Goal: Task Accomplishment & Management: Manage account settings

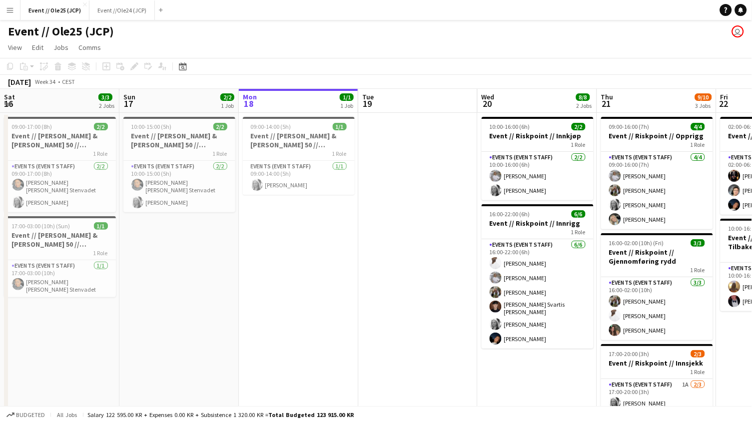
scroll to position [0, 330]
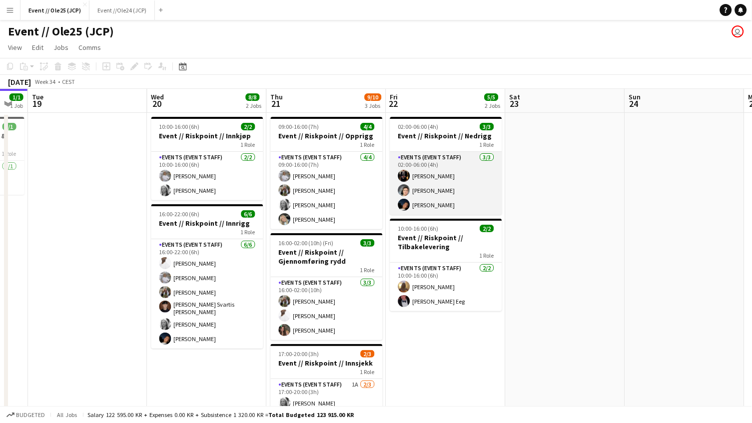
click at [435, 179] on app-card-role "Events (Event Staff) [DATE] 02:00-06:00 (4h) [PERSON_NAME] [PERSON_NAME] [PERSO…" at bounding box center [446, 183] width 112 height 63
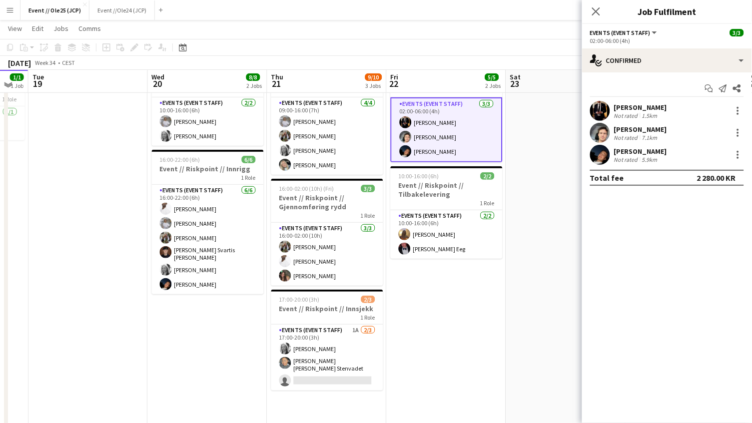
scroll to position [52, 0]
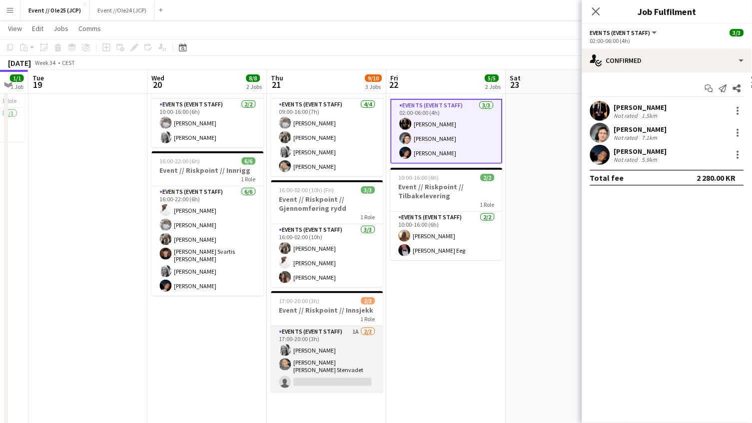
click at [330, 367] on app-card-role "Events (Event Staff) 1A [DATE] 17:00-20:00 (3h) [PERSON_NAME] [PERSON_NAME] [PE…" at bounding box center [327, 359] width 112 height 66
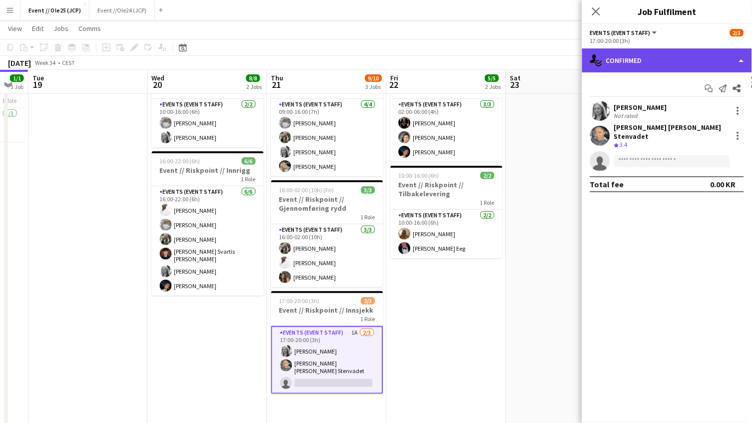
click at [646, 64] on div "single-neutral-actions-check-2 Confirmed" at bounding box center [667, 60] width 170 height 24
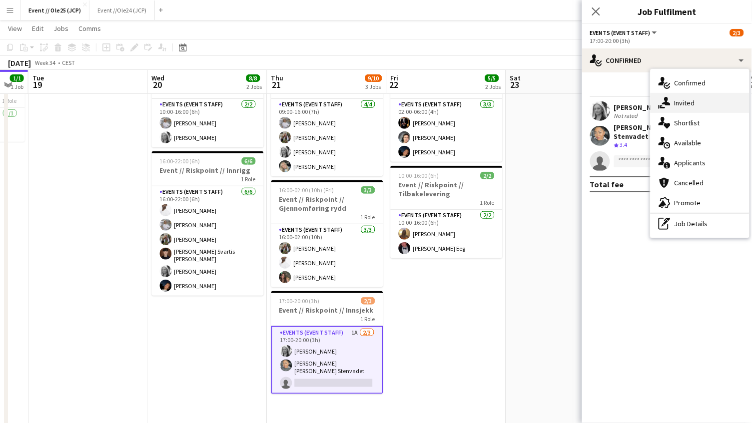
click at [693, 104] on div "single-neutral-actions-share-1 Invited" at bounding box center [700, 103] width 99 height 20
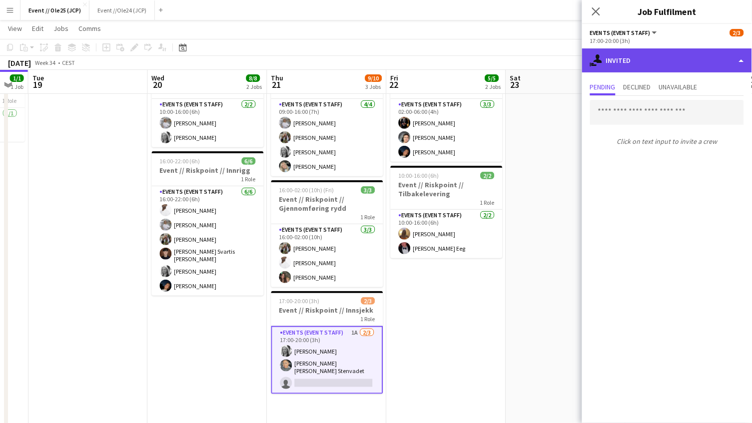
click at [646, 62] on div "single-neutral-actions-share-1 Invited" at bounding box center [667, 60] width 170 height 24
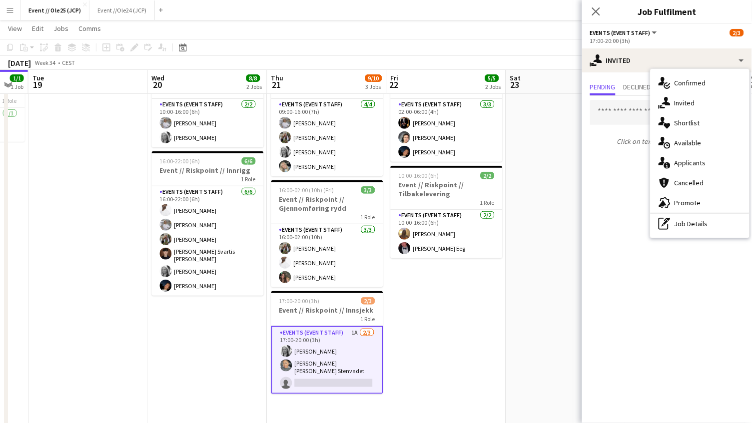
click at [640, 75] on div "Pending Declined Unavailable Click on text input to invite a crew" at bounding box center [667, 114] width 170 height 85
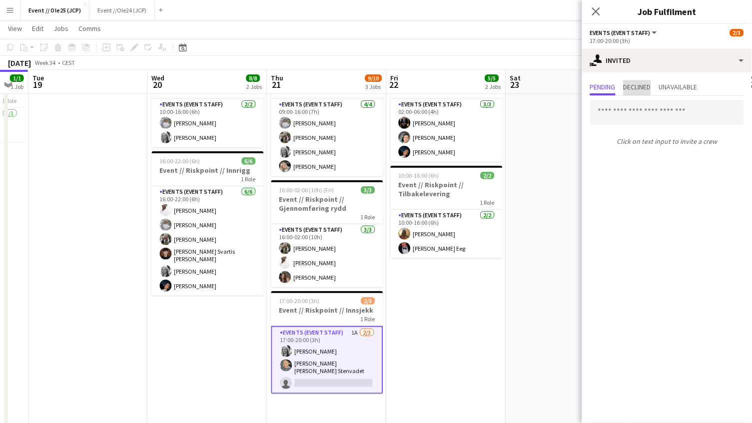
click at [636, 84] on span "Declined" at bounding box center [637, 86] width 27 height 7
click at [607, 85] on span "Pending" at bounding box center [602, 86] width 25 height 7
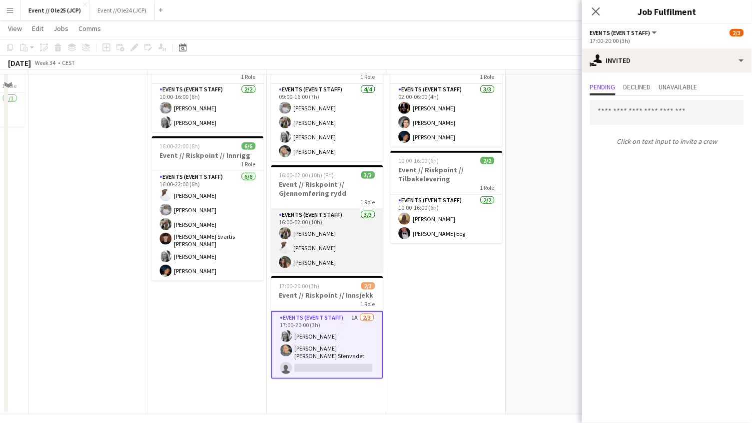
scroll to position [36, 0]
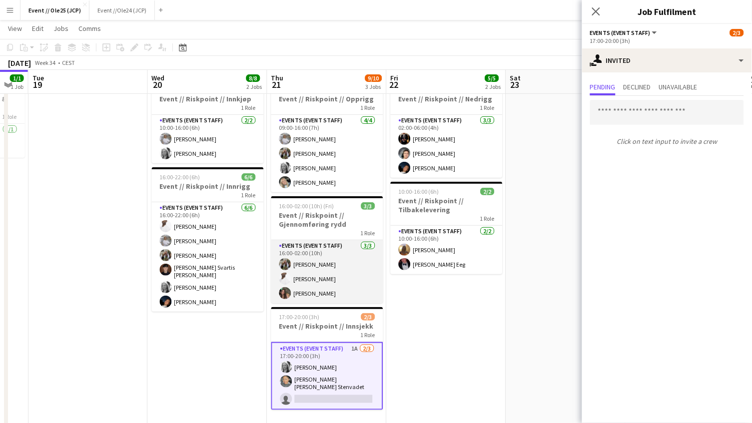
click at [342, 272] on app-card-role "Events (Event Staff) [DATE] 16:00-02:00 (10h) [PERSON_NAME] [PERSON_NAME]" at bounding box center [327, 271] width 112 height 63
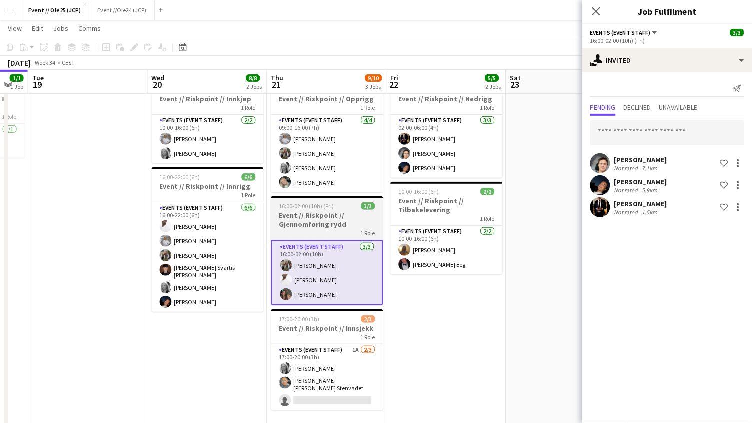
click at [351, 211] on h3 "Event // Riskpoint // Gjennomføring rydd" at bounding box center [327, 220] width 112 height 18
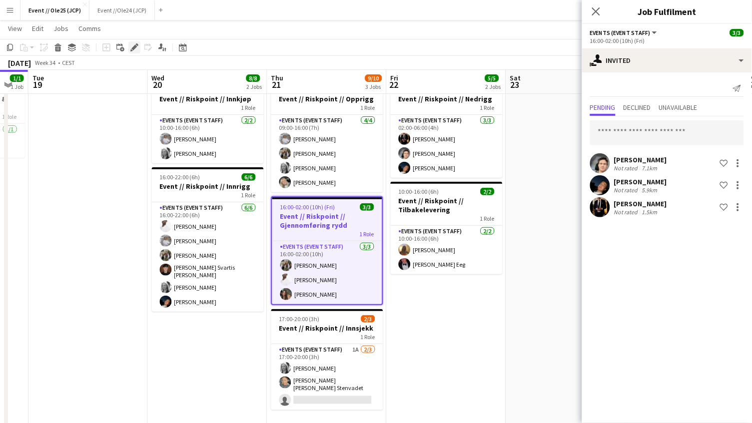
click at [133, 46] on icon at bounding box center [133, 47] width 5 height 5
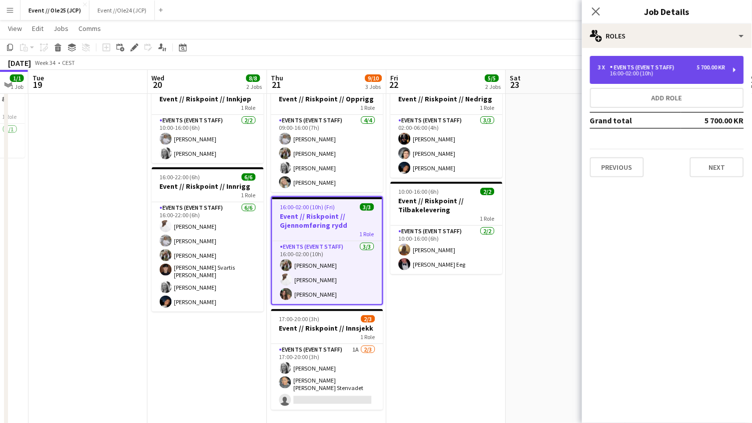
click at [663, 63] on div "3 x Events (Event Staff) 5 700.00 KR 16:00-02:00 (10h)" at bounding box center [667, 70] width 154 height 28
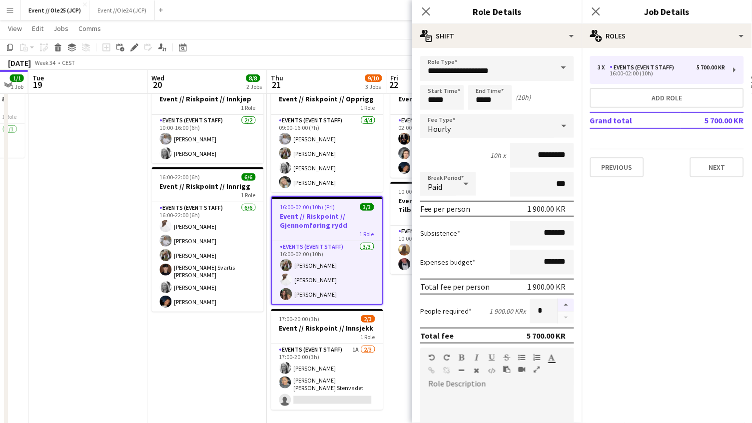
click at [566, 307] on button "button" at bounding box center [566, 305] width 16 height 13
type input "*"
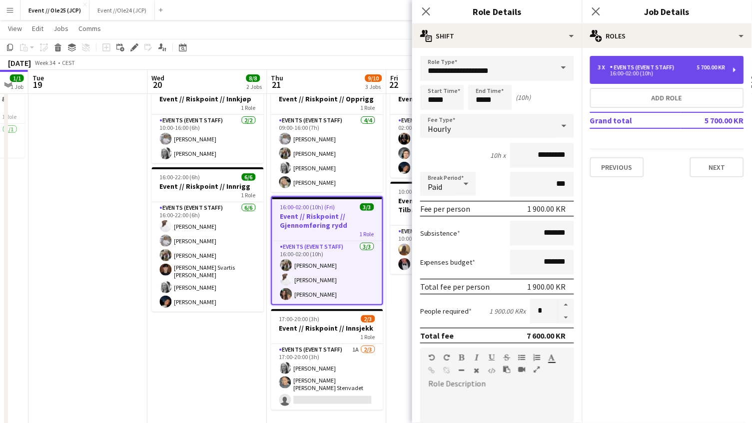
click at [637, 71] on div "16:00-02:00 (10h)" at bounding box center [661, 73] width 127 height 5
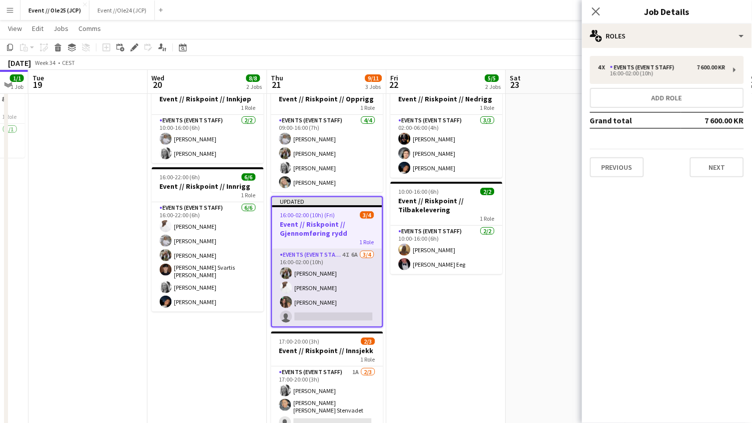
click at [329, 289] on app-card-role "Events (Event Staff) 4I 6A [DATE] 16:00-02:00 (10h) [PERSON_NAME] [PERSON_NAME]…" at bounding box center [327, 287] width 110 height 77
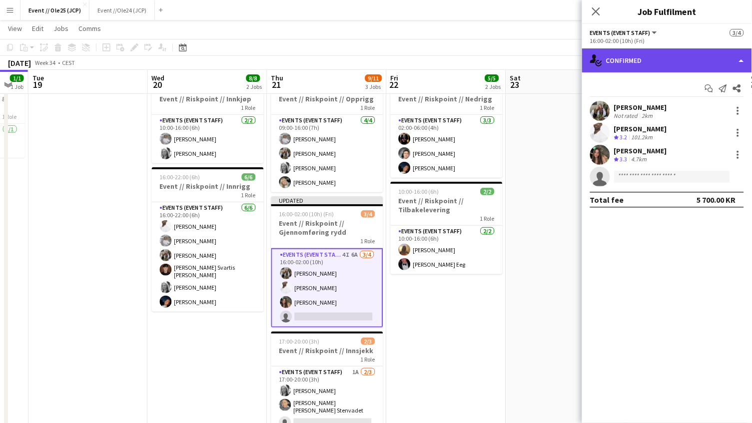
click at [656, 51] on div "single-neutral-actions-check-2 Confirmed" at bounding box center [667, 60] width 170 height 24
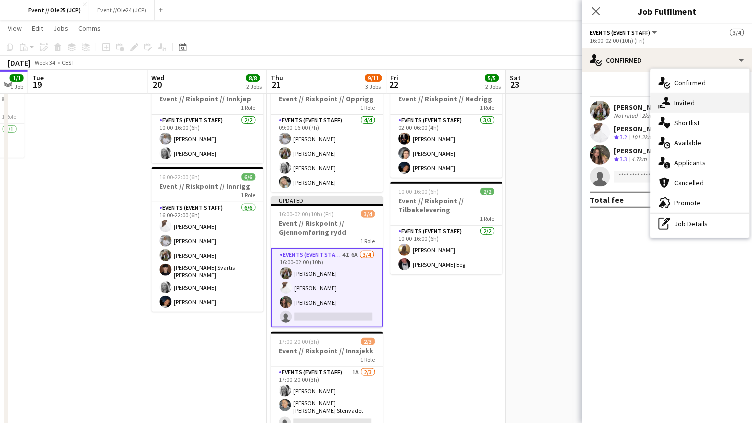
click at [707, 108] on div "single-neutral-actions-share-1 Invited" at bounding box center [700, 103] width 99 height 20
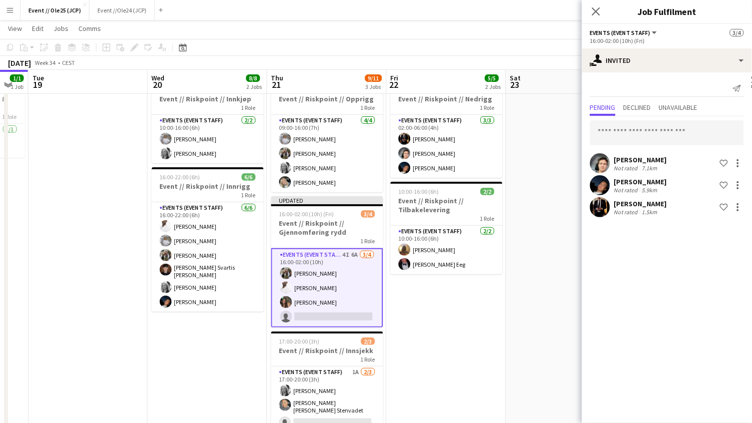
click at [636, 160] on div "[PERSON_NAME]" at bounding box center [640, 159] width 53 height 9
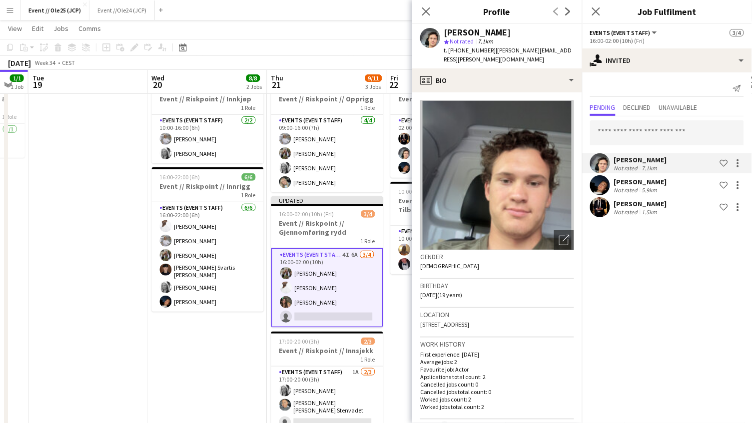
drag, startPoint x: 451, startPoint y: 48, endPoint x: 481, endPoint y: 47, distance: 30.0
click at [481, 47] on span "t. [PHONE_NUMBER]" at bounding box center [470, 49] width 52 height 7
copy span "[PHONE_NUMBER]"
click at [636, 179] on div "[PERSON_NAME]" at bounding box center [640, 181] width 53 height 9
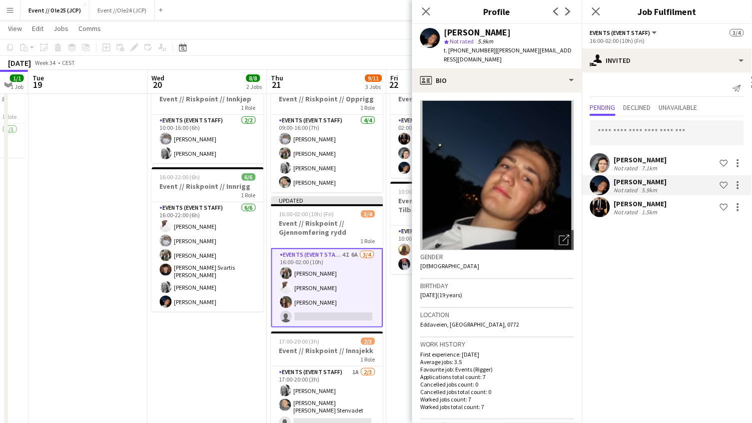
drag, startPoint x: 451, startPoint y: 49, endPoint x: 481, endPoint y: 47, distance: 30.1
click at [481, 47] on span "t. [PHONE_NUMBER]" at bounding box center [470, 49] width 52 height 7
copy span "4797674346"
click at [627, 159] on div "[PERSON_NAME]" at bounding box center [640, 159] width 53 height 9
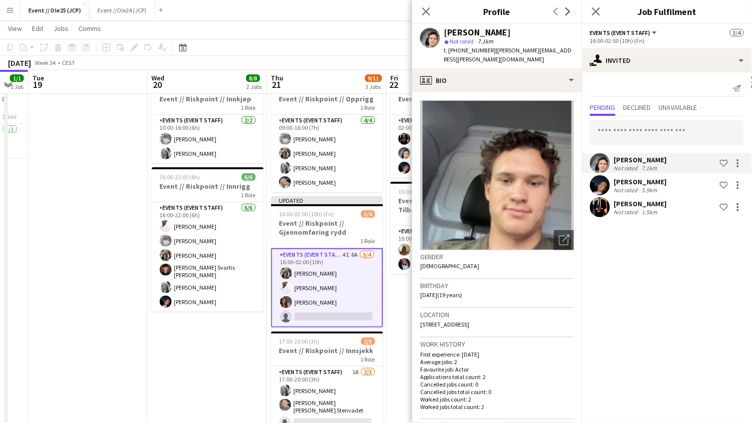
drag, startPoint x: 449, startPoint y: 48, endPoint x: 483, endPoint y: 50, distance: 34.0
click at [483, 50] on div "t. [PHONE_NUMBER] | [PERSON_NAME][EMAIL_ADDRESS][PERSON_NAME][DOMAIN_NAME]" at bounding box center [509, 55] width 130 height 18
click at [623, 199] on div "[PERSON_NAME]" at bounding box center [640, 203] width 53 height 9
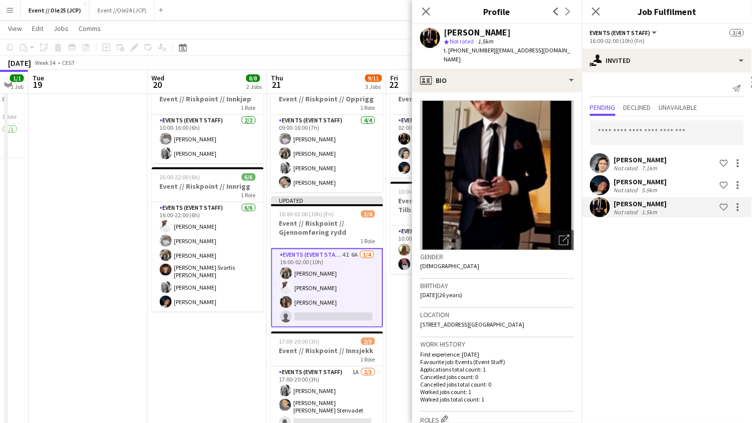
drag, startPoint x: 450, startPoint y: 49, endPoint x: 482, endPoint y: 48, distance: 31.5
click at [482, 48] on span "t. [PHONE_NUMBER]" at bounding box center [470, 49] width 52 height 7
copy span "[PHONE_NUMBER]"
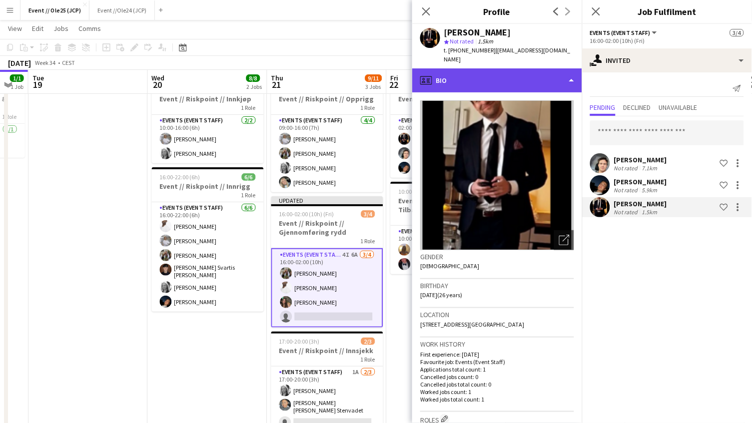
click at [471, 68] on div "profile Bio" at bounding box center [497, 80] width 170 height 24
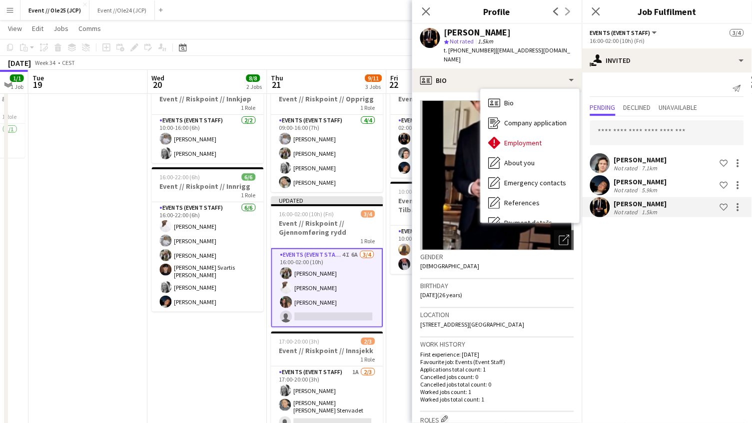
drag, startPoint x: 450, startPoint y: 48, endPoint x: 481, endPoint y: 48, distance: 31.0
click at [481, 48] on span "t. [PHONE_NUMBER]" at bounding box center [470, 49] width 52 height 7
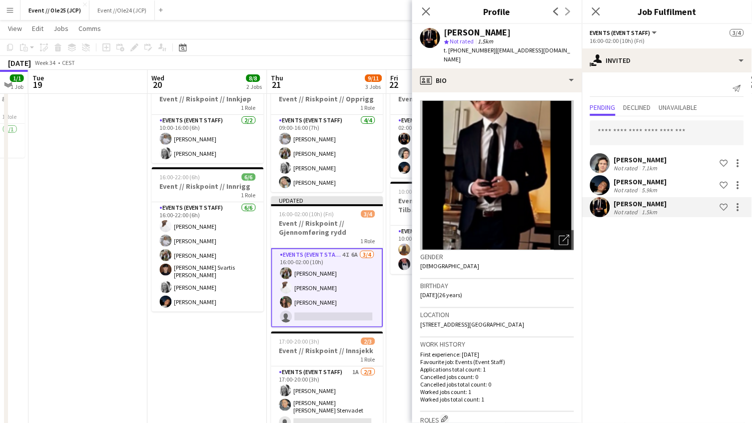
copy span "[PHONE_NUMBER]"
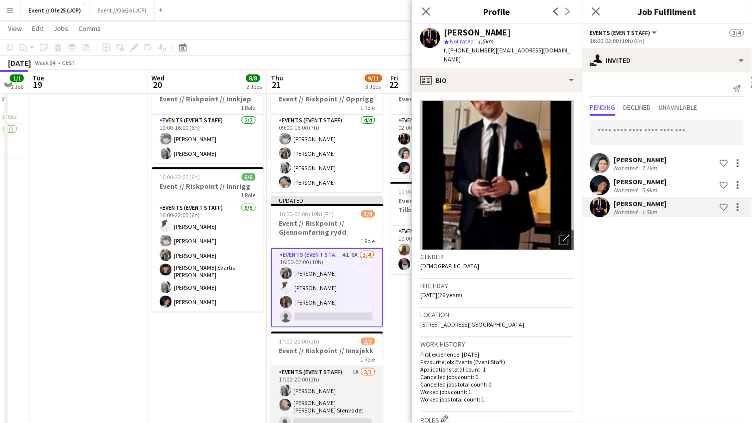
click at [318, 392] on app-card-role "Events (Event Staff) 1A [DATE] 17:00-20:00 (3h) [PERSON_NAME] [PERSON_NAME] [PE…" at bounding box center [327, 400] width 112 height 66
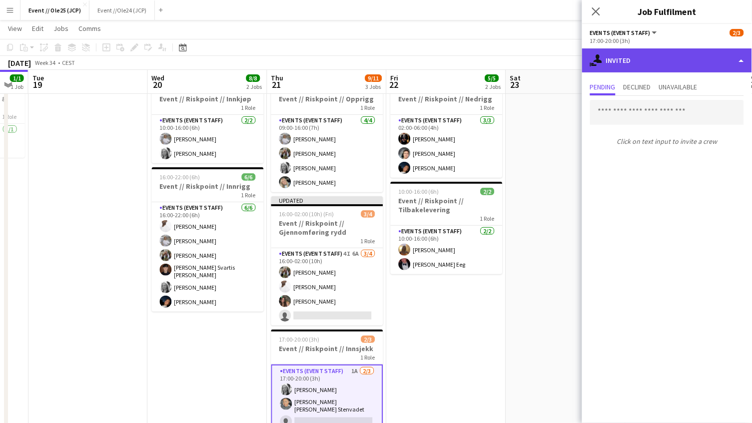
click at [666, 57] on div "single-neutral-actions-share-1 Invited" at bounding box center [667, 60] width 170 height 24
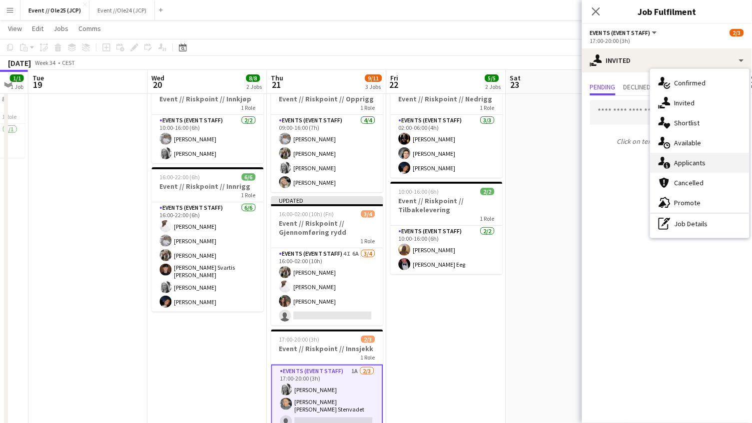
click at [684, 168] on div "single-neutral-actions-information Applicants" at bounding box center [700, 163] width 99 height 20
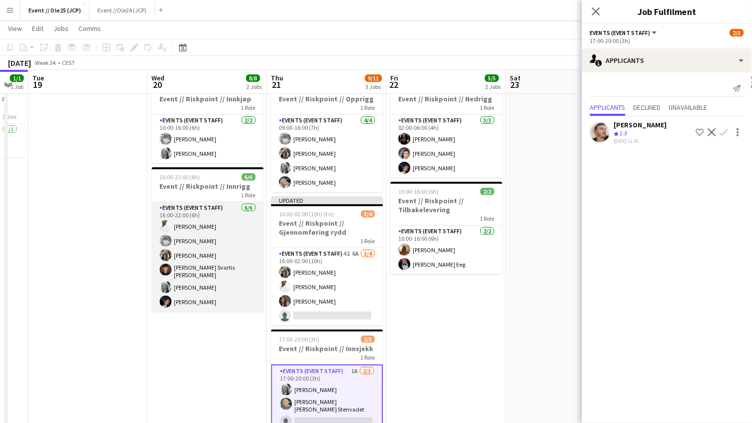
click at [197, 275] on app-card-role "Events (Event Staff) [DATE] 16:00-22:00 (6h) [PERSON_NAME] [PERSON_NAME] [PERSO…" at bounding box center [208, 256] width 112 height 109
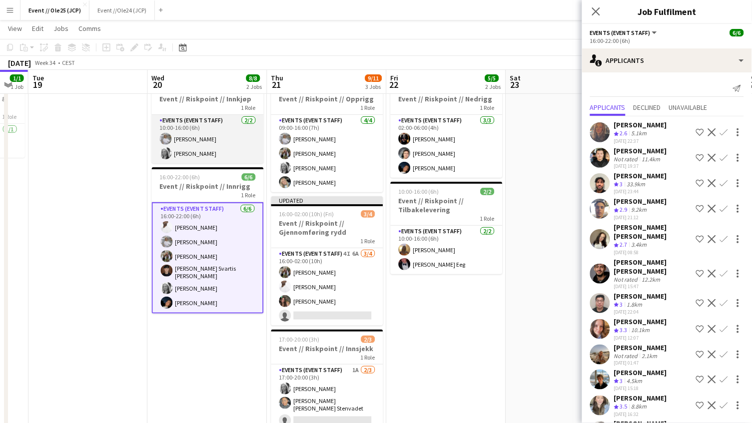
click at [222, 136] on app-card-role "Events (Event Staff) [DATE] 10:00-16:00 (6h) [PERSON_NAME] [PERSON_NAME]" at bounding box center [208, 139] width 112 height 48
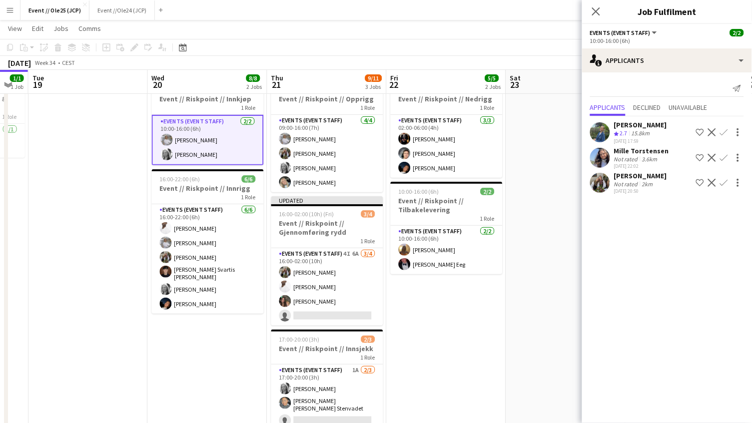
click at [652, 42] on div "10:00-16:00 (6h)" at bounding box center [667, 40] width 154 height 7
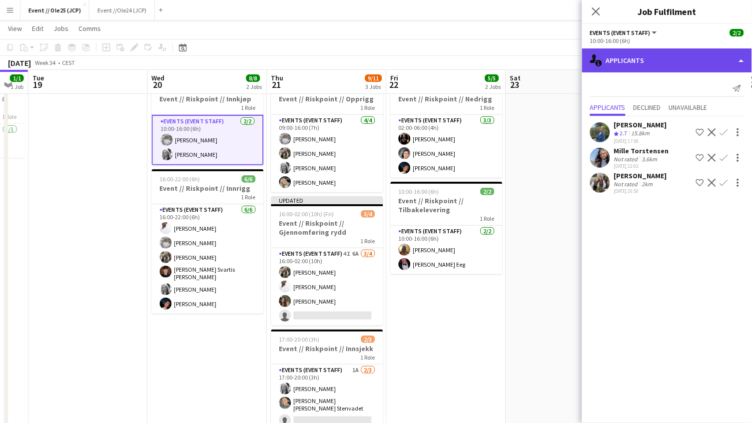
click at [647, 55] on div "single-neutral-actions-information Applicants" at bounding box center [667, 60] width 170 height 24
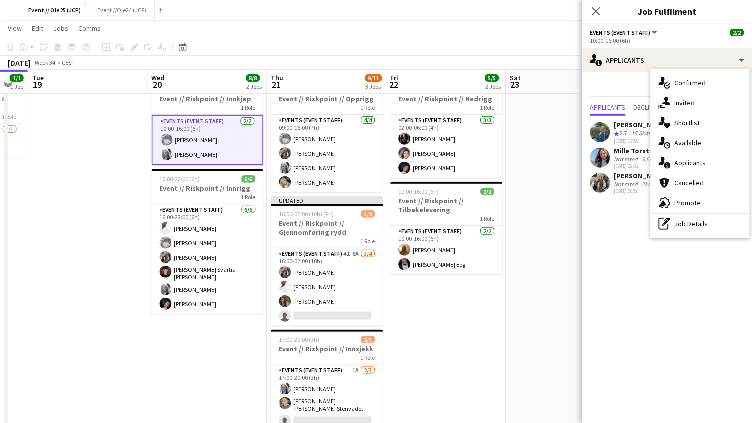
click at [208, 134] on app-card-role "Events (Event Staff) [DATE] 10:00-16:00 (6h) [PERSON_NAME] [PERSON_NAME]" at bounding box center [208, 140] width 112 height 50
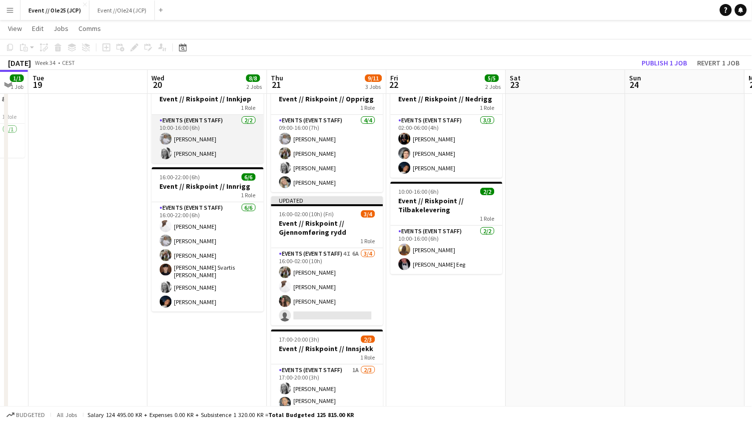
click at [211, 122] on app-card-role "Events (Event Staff) [DATE] 10:00-16:00 (6h) [PERSON_NAME] [PERSON_NAME]" at bounding box center [208, 139] width 112 height 48
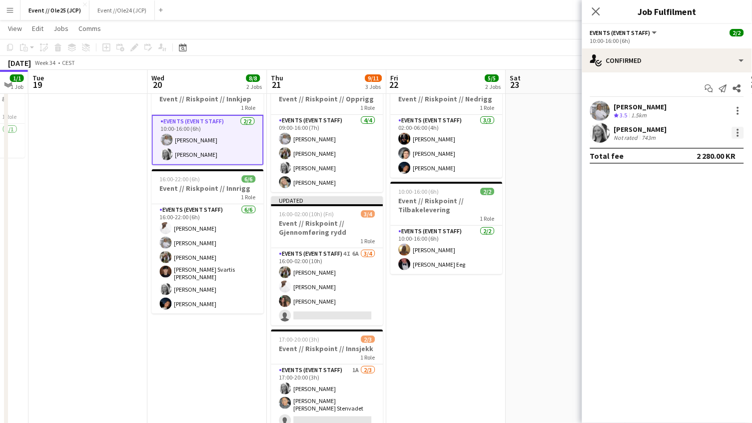
click at [735, 131] on div at bounding box center [738, 133] width 12 height 12
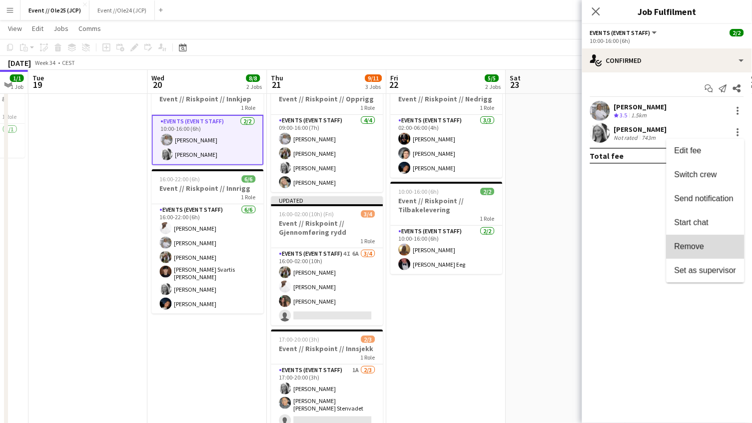
click at [685, 249] on span "Remove" at bounding box center [690, 246] width 30 height 8
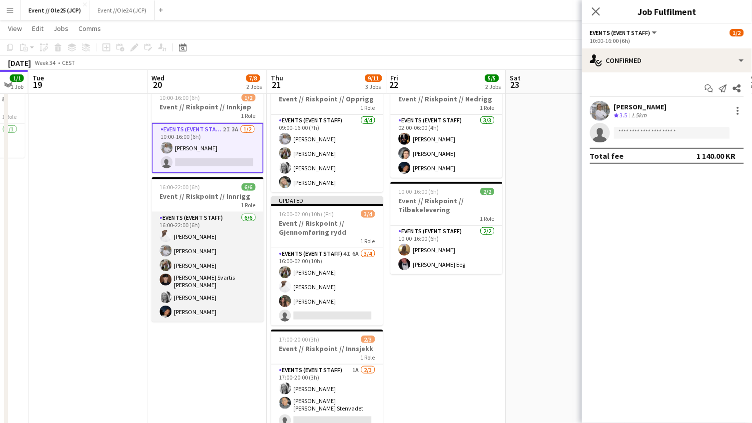
click at [219, 269] on app-card-role "Events (Event Staff) [DATE] 16:00-22:00 (6h) [PERSON_NAME] [PERSON_NAME] [PERSO…" at bounding box center [208, 266] width 112 height 109
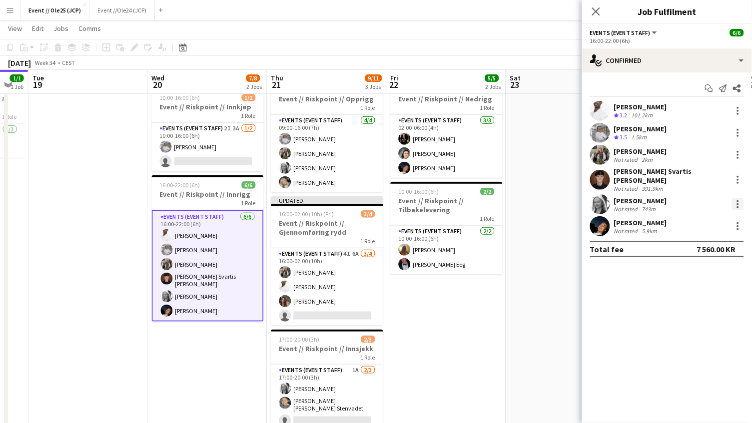
click at [738, 203] on div at bounding box center [738, 204] width 2 height 2
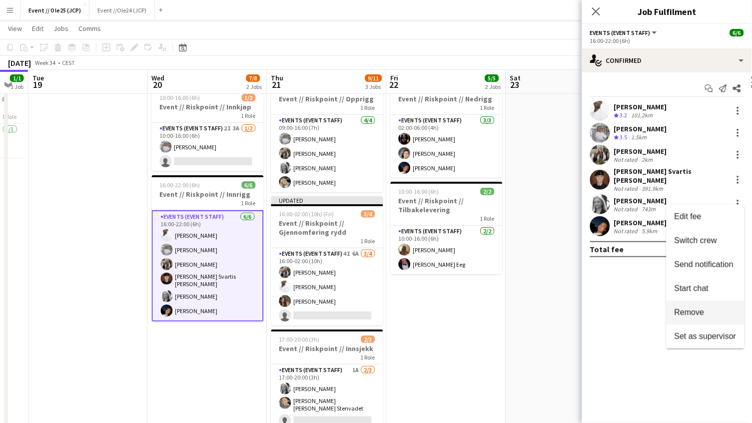
click at [688, 306] on button "Remove" at bounding box center [706, 313] width 78 height 24
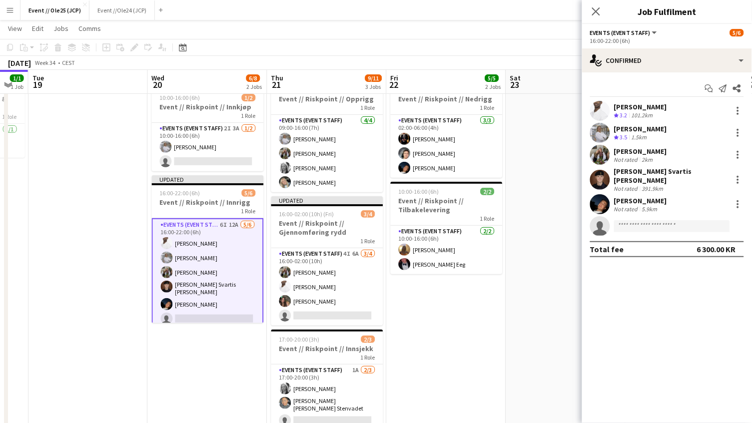
scroll to position [0, 329]
click at [502, 178] on app-date-cell "02:00-06:00 (4h) 3/3 Event // Riskpoint // Nedrigg 1 Role Events (Event Staff) …" at bounding box center [447, 261] width 119 height 370
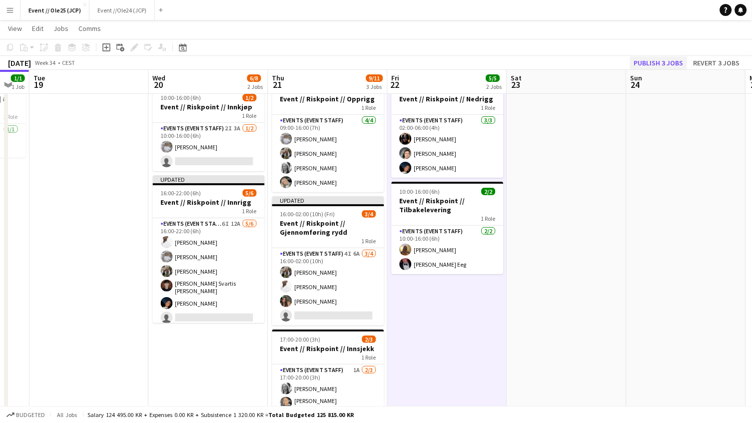
click at [655, 63] on button "Publish 3 jobs" at bounding box center [658, 62] width 57 height 13
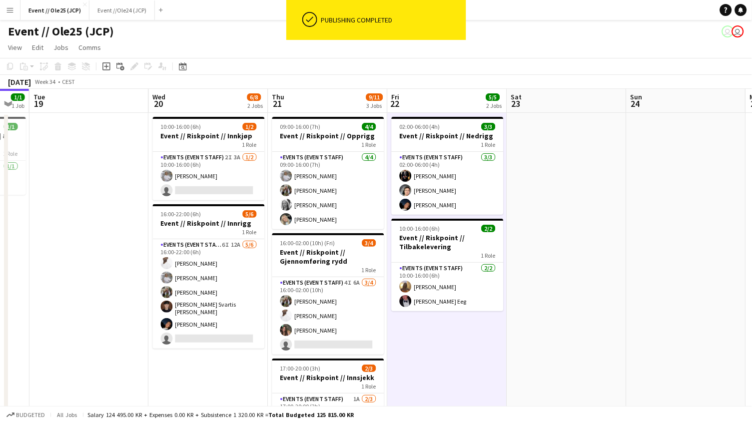
scroll to position [0, 0]
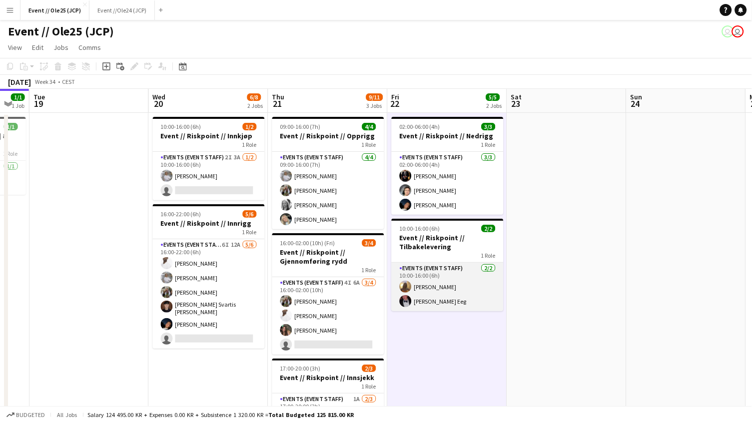
click at [447, 302] on app-card-role "Events (Event Staff) [DATE] 10:00-16:00 (6h) [PERSON_NAME] [PERSON_NAME] Eeg" at bounding box center [448, 287] width 112 height 48
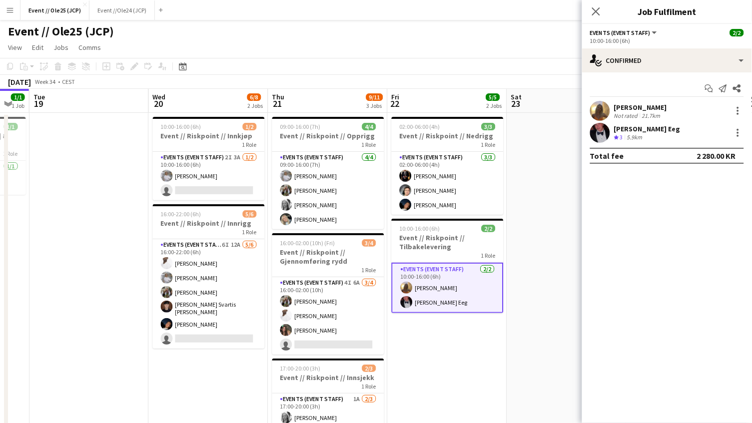
click at [627, 128] on div "[PERSON_NAME] Eeg" at bounding box center [647, 128] width 66 height 9
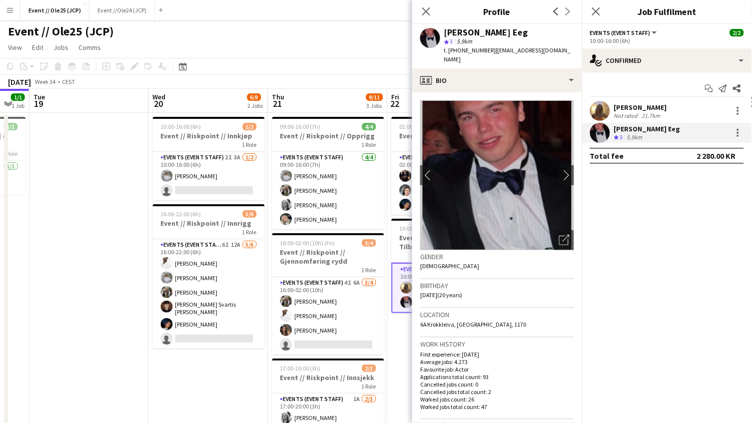
click at [637, 105] on div "[PERSON_NAME]" at bounding box center [640, 107] width 53 height 9
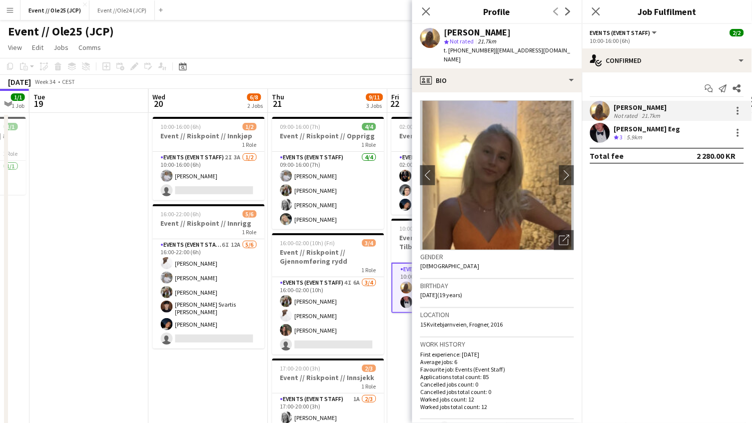
click at [621, 134] on span "3" at bounding box center [621, 136] width 3 height 7
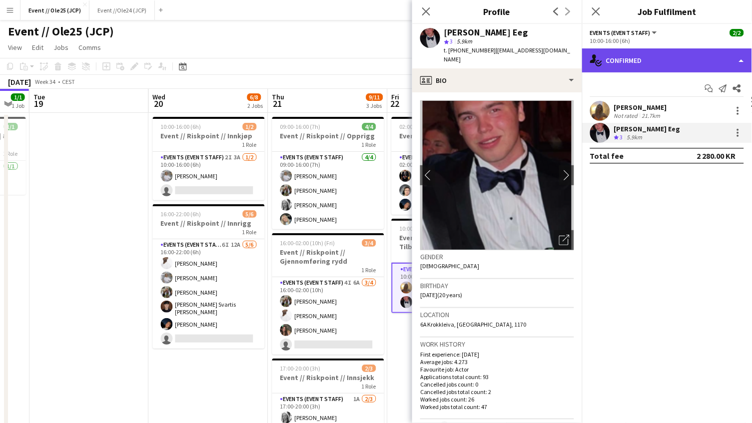
click at [625, 64] on div "single-neutral-actions-check-2 Confirmed" at bounding box center [667, 60] width 170 height 24
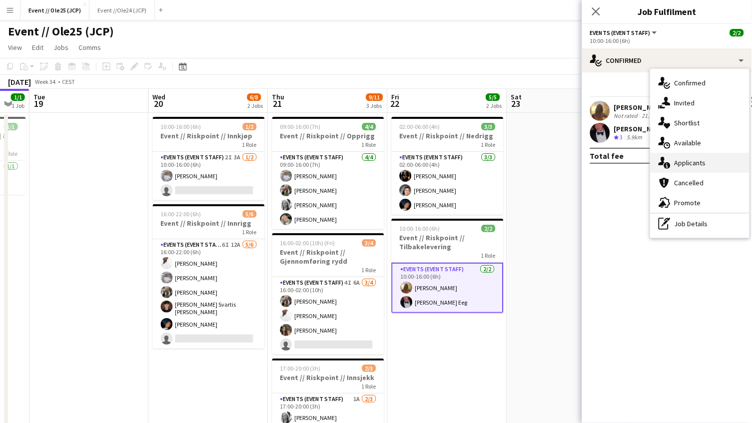
click at [704, 153] on div "single-neutral-actions-information Applicants" at bounding box center [700, 163] width 99 height 20
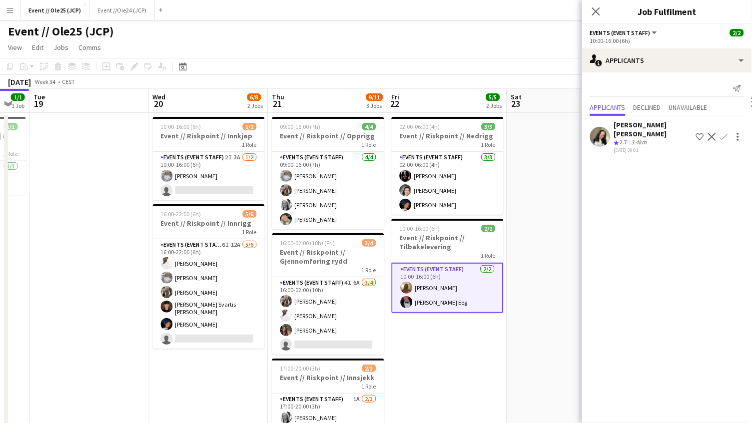
click at [545, 56] on app-page-menu "View Day view expanded Day view collapsed Month view Date picker Jump to [DATE]…" at bounding box center [376, 48] width 752 height 19
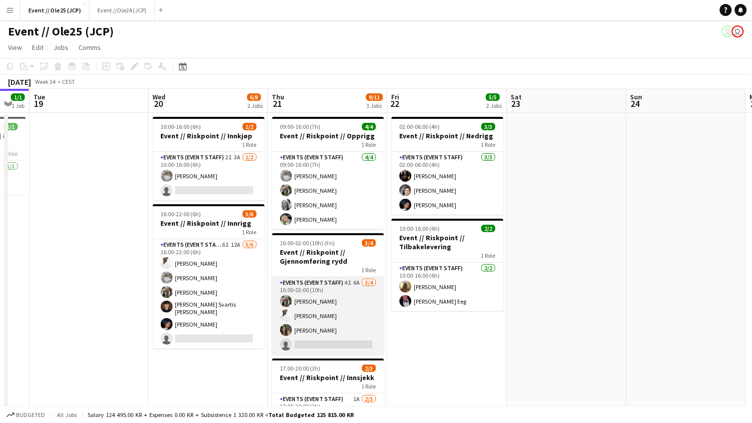
click at [327, 327] on app-card-role "Events (Event Staff) 4I 6A [DATE] 16:00-02:00 (10h) [PERSON_NAME] [PERSON_NAME]…" at bounding box center [328, 315] width 112 height 77
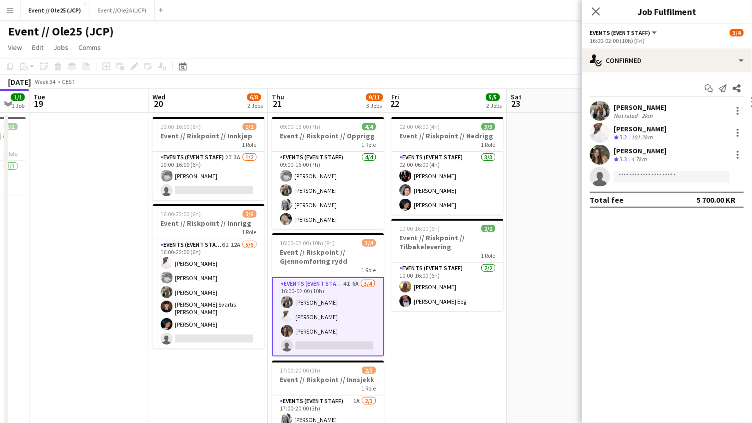
click at [687, 35] on div "Events (Event Staff) All roles Events (Event Staff) 3/4" at bounding box center [667, 32] width 154 height 9
click at [686, 44] on app-options-switcher "Events (Event Staff) All roles Events (Event Staff) [DATE] 16:00-02:00 (10h) (F…" at bounding box center [667, 36] width 170 height 24
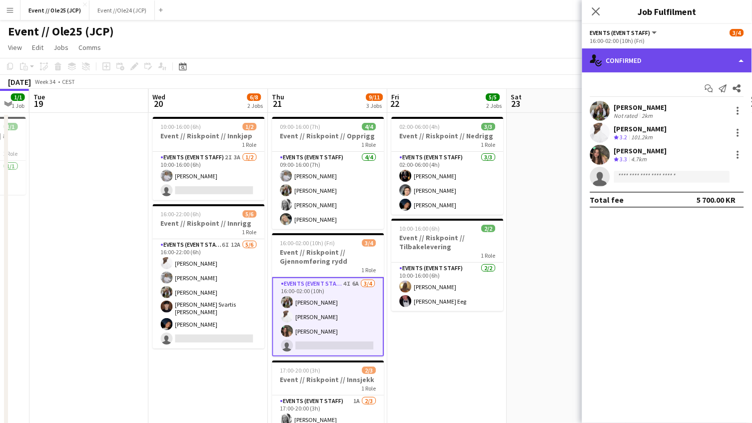
click at [679, 53] on div "single-neutral-actions-check-2 Confirmed" at bounding box center [667, 60] width 170 height 24
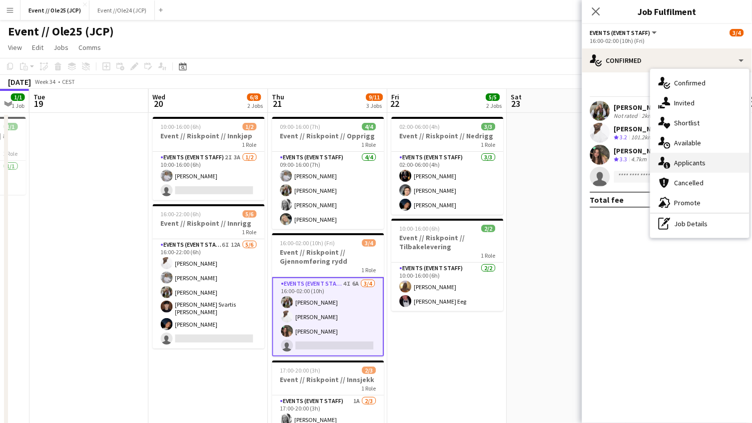
click at [689, 156] on div "single-neutral-actions-information Applicants" at bounding box center [700, 163] width 99 height 20
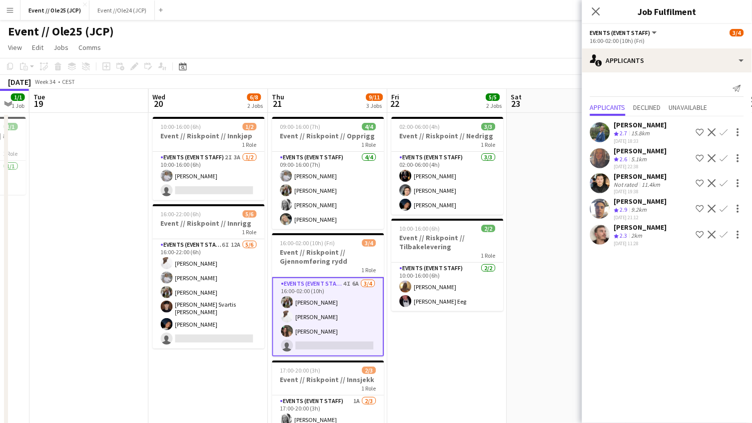
click at [543, 207] on app-date-cell at bounding box center [566, 298] width 119 height 370
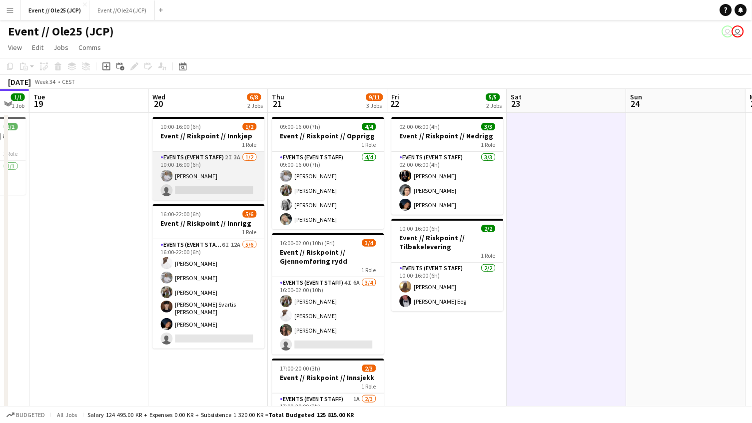
click at [244, 187] on app-card-role "Events (Event Staff) 2I 3A [DATE] 10:00-16:00 (6h) [PERSON_NAME] single-neutral…" at bounding box center [209, 176] width 112 height 48
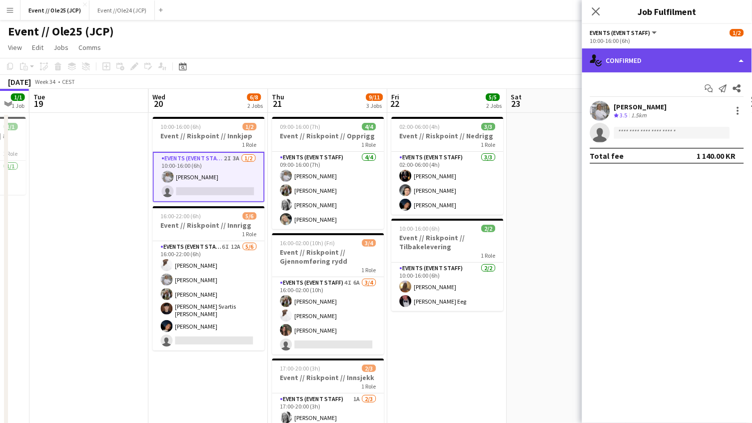
click at [683, 50] on div "single-neutral-actions-check-2 Confirmed" at bounding box center [667, 60] width 170 height 24
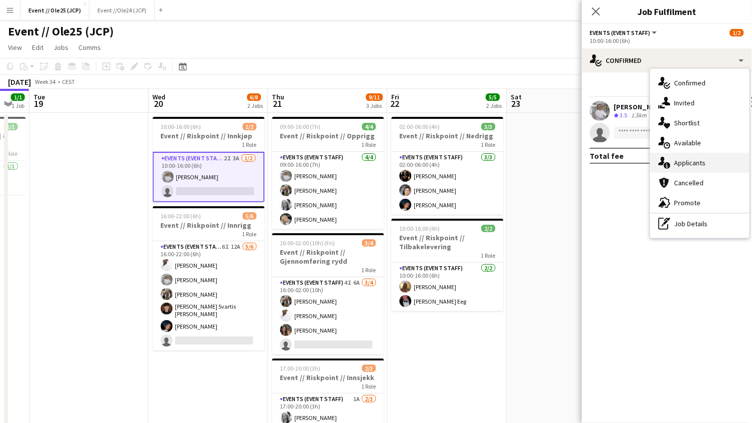
click at [688, 164] on div "single-neutral-actions-information Applicants" at bounding box center [700, 163] width 99 height 20
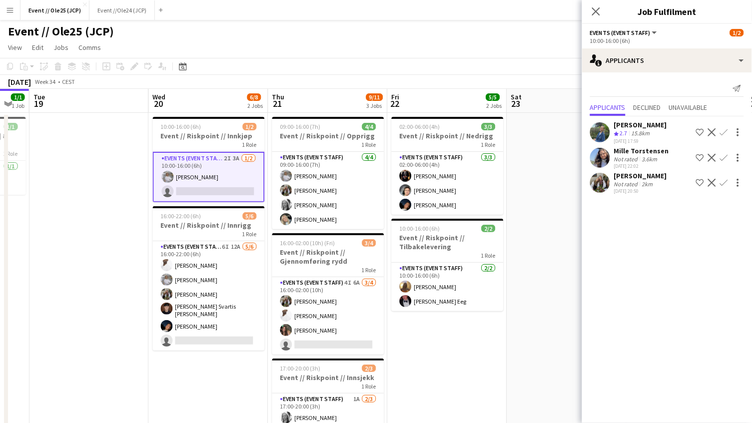
click at [611, 150] on div "[PERSON_NAME] Not rated 3.6km [DATE] 22:02 Shortlist crew Decline Confirm" at bounding box center [667, 157] width 170 height 23
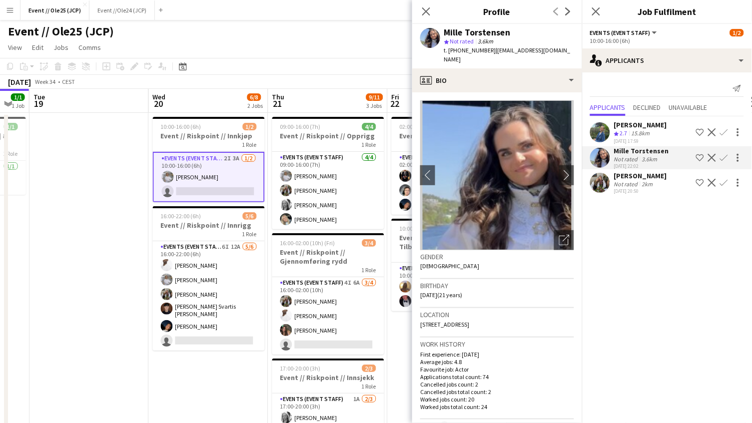
click at [605, 185] on app-user-avatar at bounding box center [600, 183] width 20 height 20
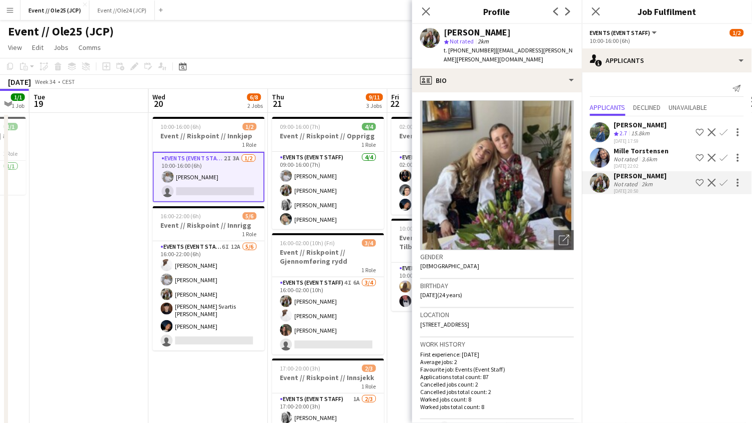
click at [303, 39] on app-page-menu "View Day view expanded Day view collapsed Month view Date picker Jump to [DATE]…" at bounding box center [376, 48] width 752 height 19
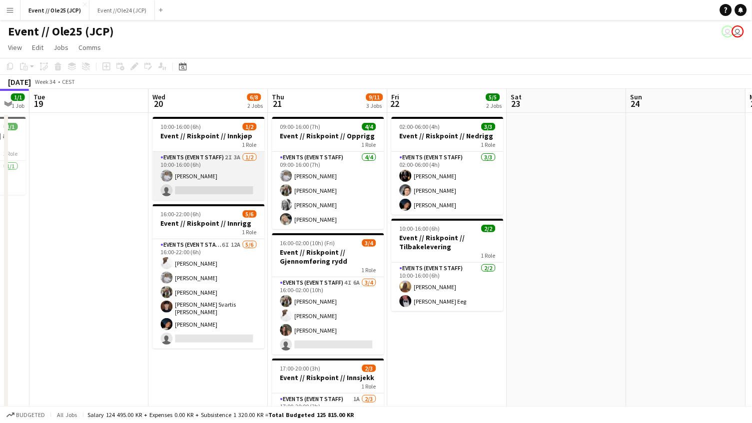
click at [187, 188] on app-card-role "Events (Event Staff) 2I 3A [DATE] 10:00-16:00 (6h) [PERSON_NAME] single-neutral…" at bounding box center [209, 176] width 112 height 48
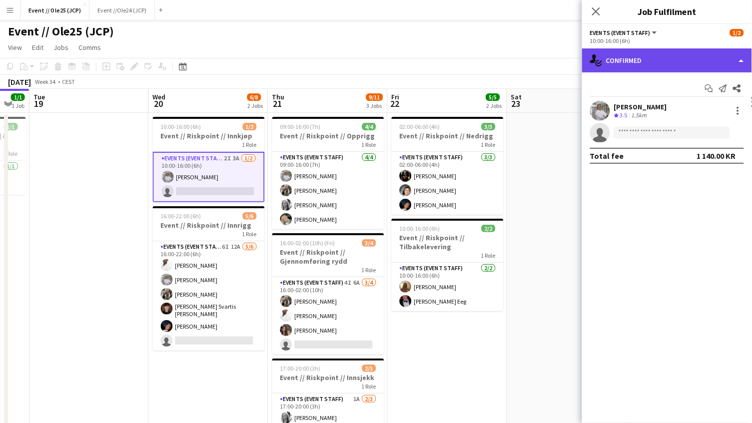
click at [625, 54] on div "single-neutral-actions-check-2 Confirmed" at bounding box center [667, 60] width 170 height 24
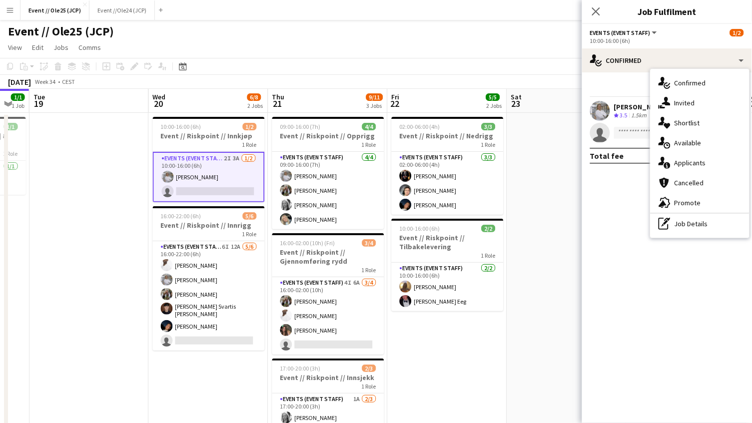
click at [491, 40] on app-page-menu "View Day view expanded Day view collapsed Month view Date picker Jump to [DATE]…" at bounding box center [376, 48] width 752 height 19
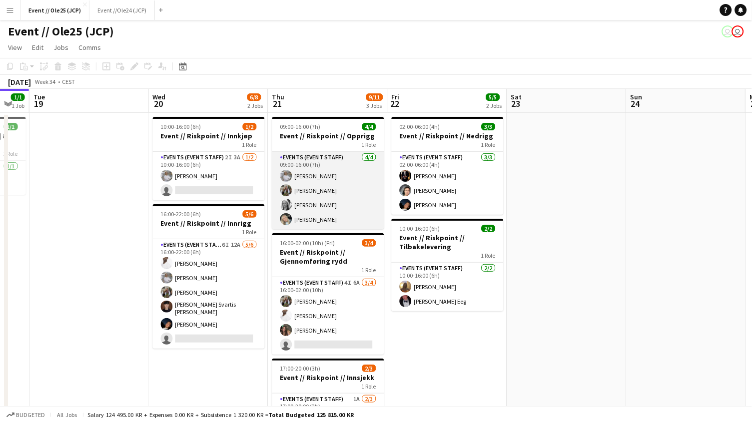
scroll to position [0, 264]
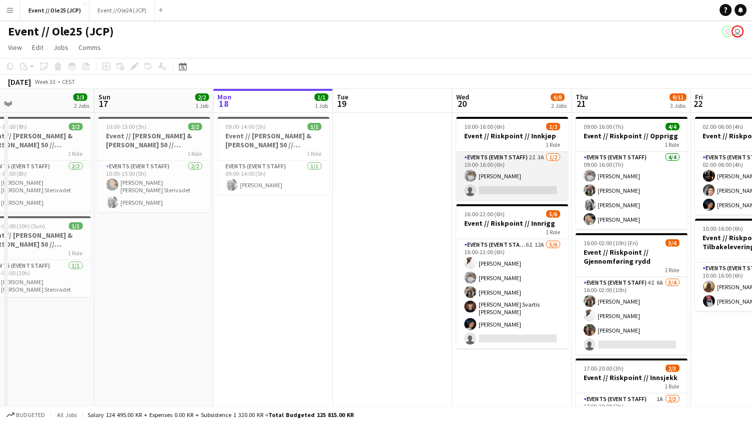
click at [485, 175] on app-card-role "Events (Event Staff) 2I 3A [DATE] 10:00-16:00 (6h) [PERSON_NAME] single-neutral…" at bounding box center [513, 176] width 112 height 48
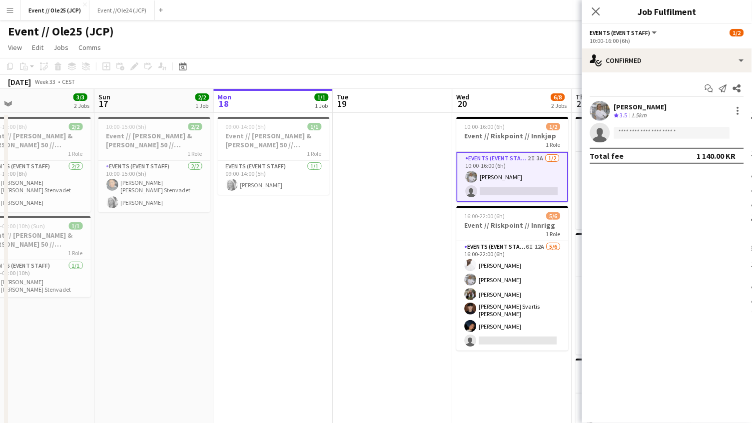
click at [647, 109] on div "[PERSON_NAME]" at bounding box center [640, 106] width 53 height 9
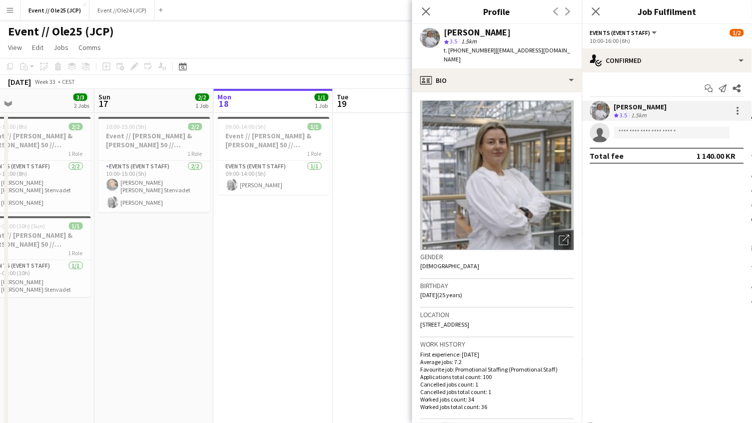
click at [388, 50] on app-page-menu "View Day view expanded Day view collapsed Month view Date picker Jump to [DATE]…" at bounding box center [376, 48] width 752 height 19
